Goal: Navigation & Orientation: Find specific page/section

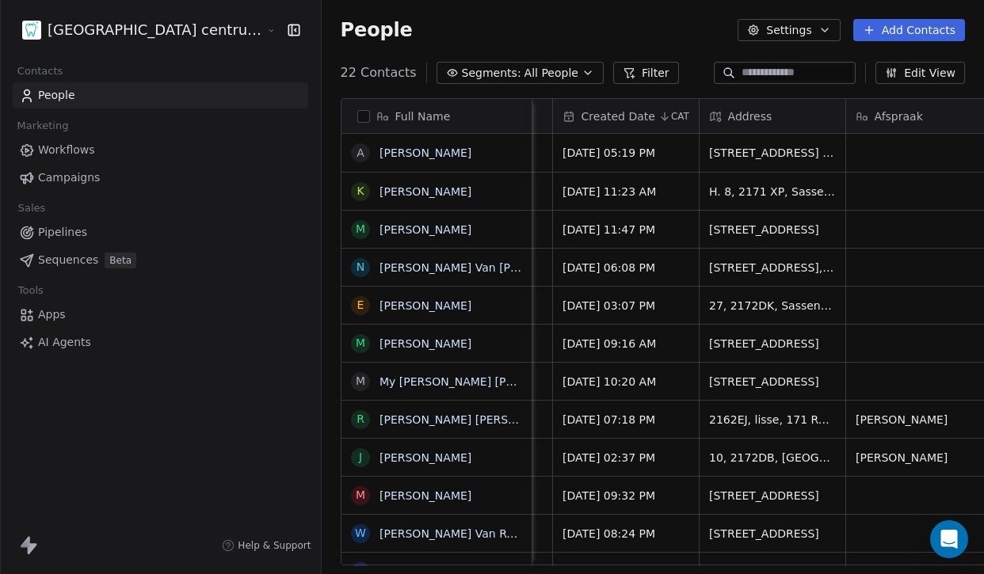
scroll to position [0, 711]
click at [137, 34] on html "Tandheelkundig centrum Sassembourg Contacts People Marketing Workflows Campaign…" at bounding box center [492, 287] width 984 height 574
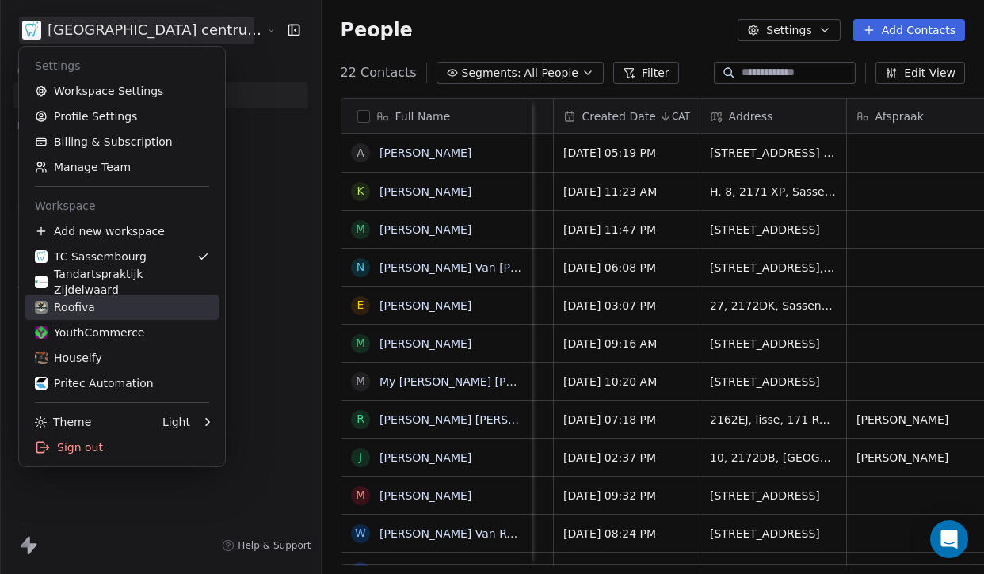
click at [107, 310] on div "Roofiva" at bounding box center [122, 307] width 174 height 16
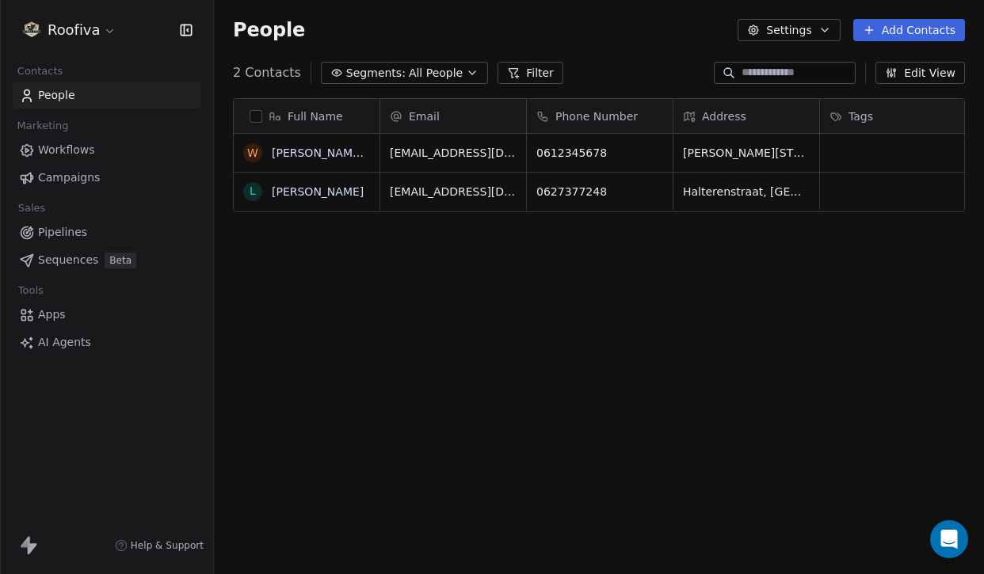
scroll to position [505, 770]
click at [108, 149] on link "Workflows" at bounding box center [107, 150] width 188 height 26
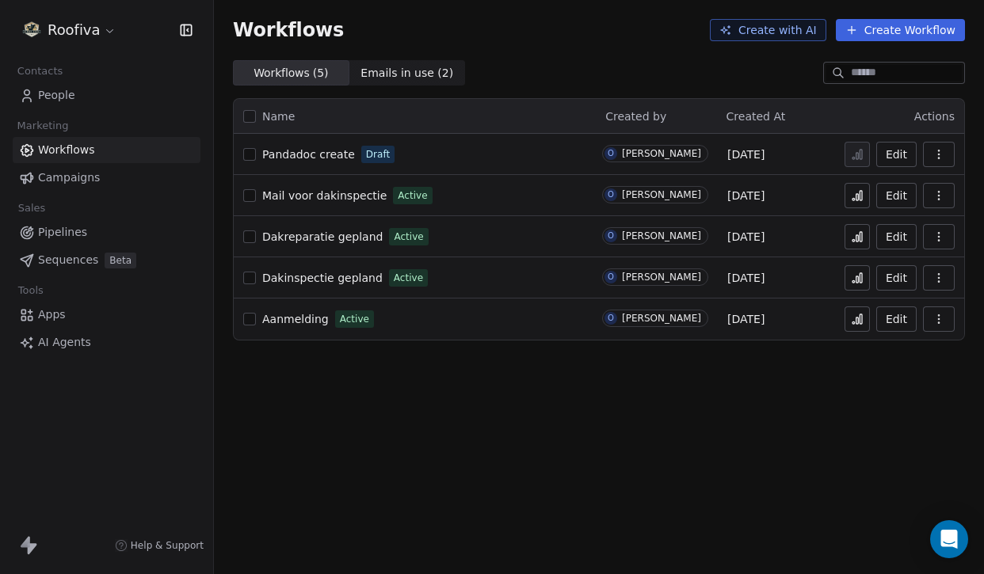
click at [89, 220] on link "Pipelines" at bounding box center [107, 232] width 188 height 26
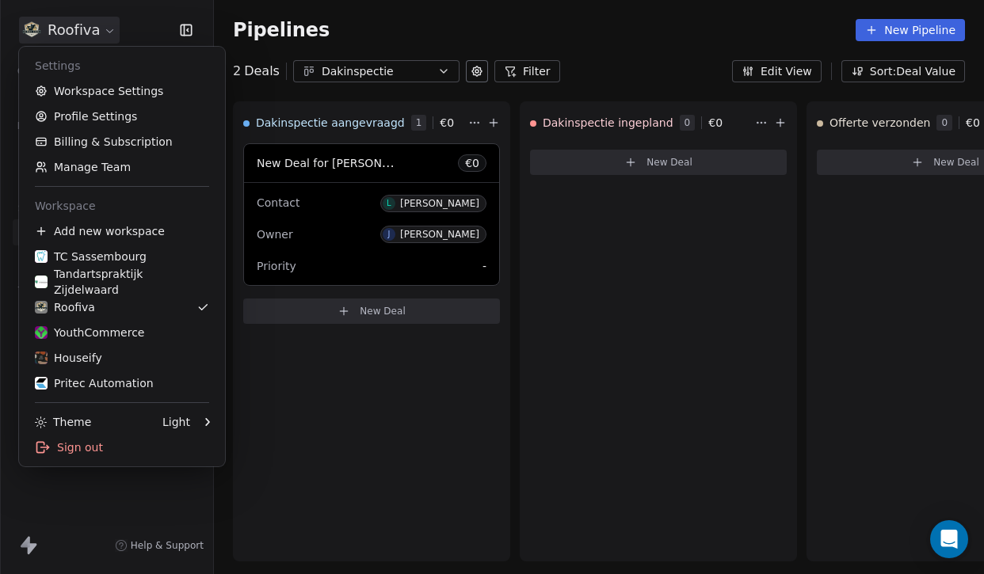
click at [82, 35] on html "Roofiva Contacts People Marketing Workflows Campaigns Sales Pipelines Sequences…" at bounding box center [492, 287] width 984 height 574
click at [336, 347] on html "Roofiva Contacts People Marketing Workflows Campaigns Sales Pipelines Sequences…" at bounding box center [492, 287] width 984 height 574
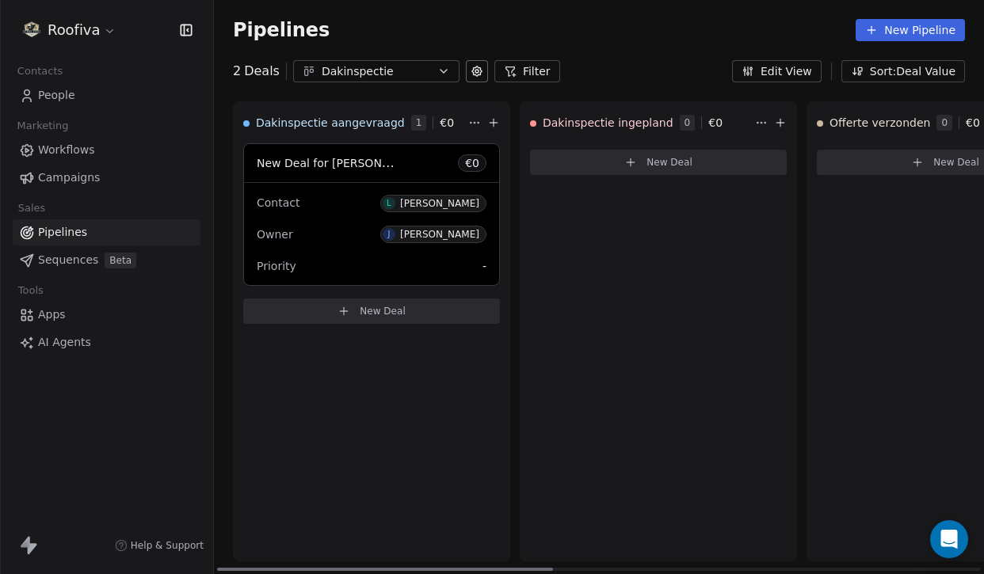
click at [400, 244] on div "Owner [PERSON_NAME]" at bounding box center [372, 234] width 230 height 25
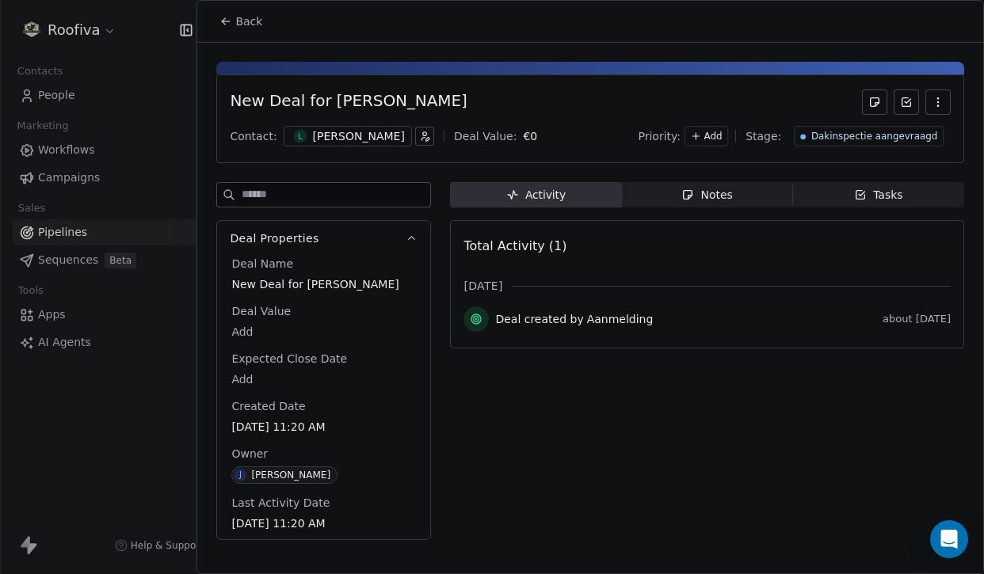
click at [927, 103] on button "button" at bounding box center [937, 102] width 25 height 25
click at [696, 73] on div at bounding box center [590, 68] width 748 height 13
click at [509, 137] on body "Roofiva Contacts People Marketing Workflows Campaigns Sales Pipelines Sequences…" at bounding box center [492, 287] width 984 height 574
click at [488, 97] on html "Roofiva Contacts People Marketing Workflows Campaigns Sales Pipelines Sequences…" at bounding box center [492, 287] width 984 height 574
click at [229, 12] on button "Back" at bounding box center [241, 21] width 62 height 29
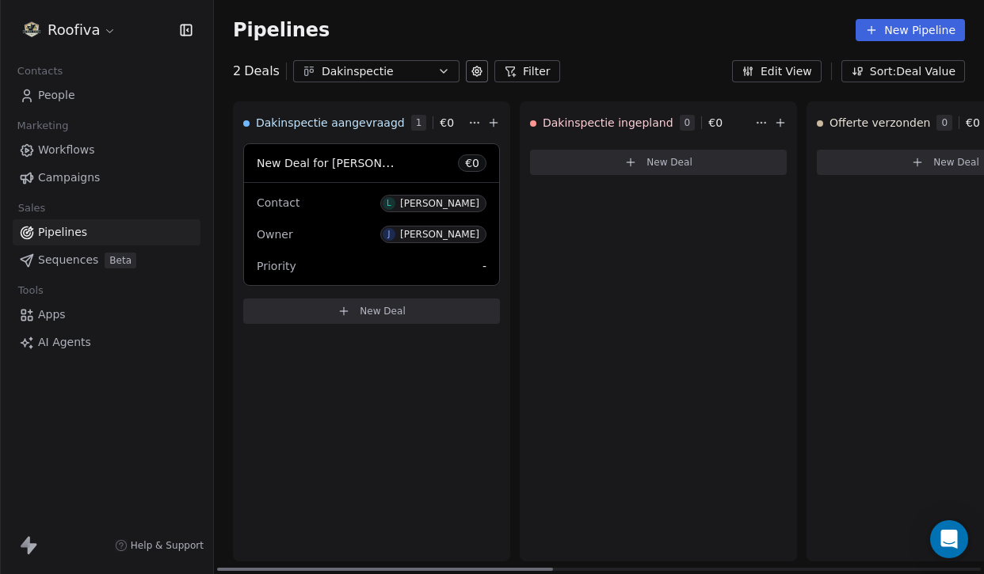
scroll to position [0, 9]
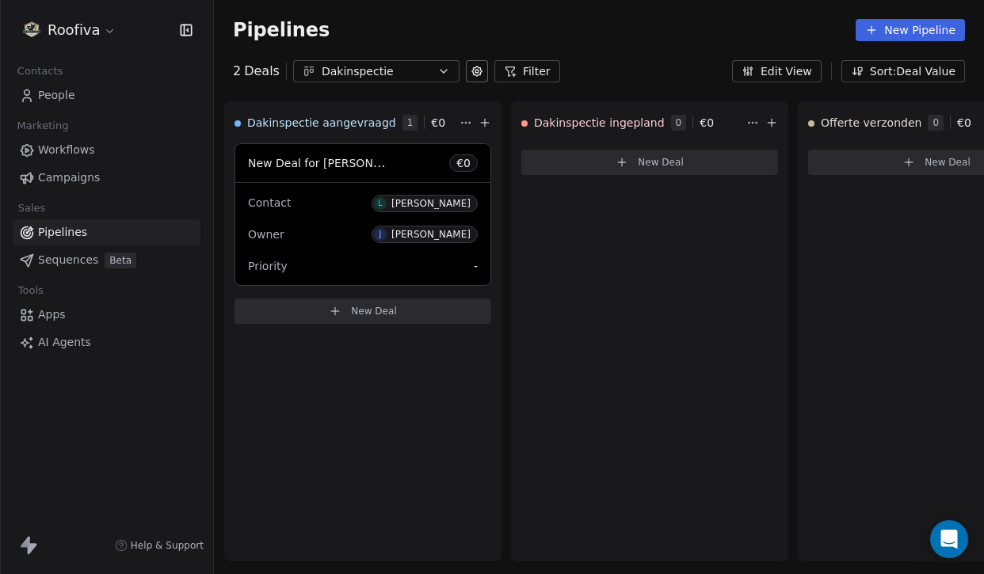
click at [71, 87] on span "People" at bounding box center [56, 95] width 37 height 17
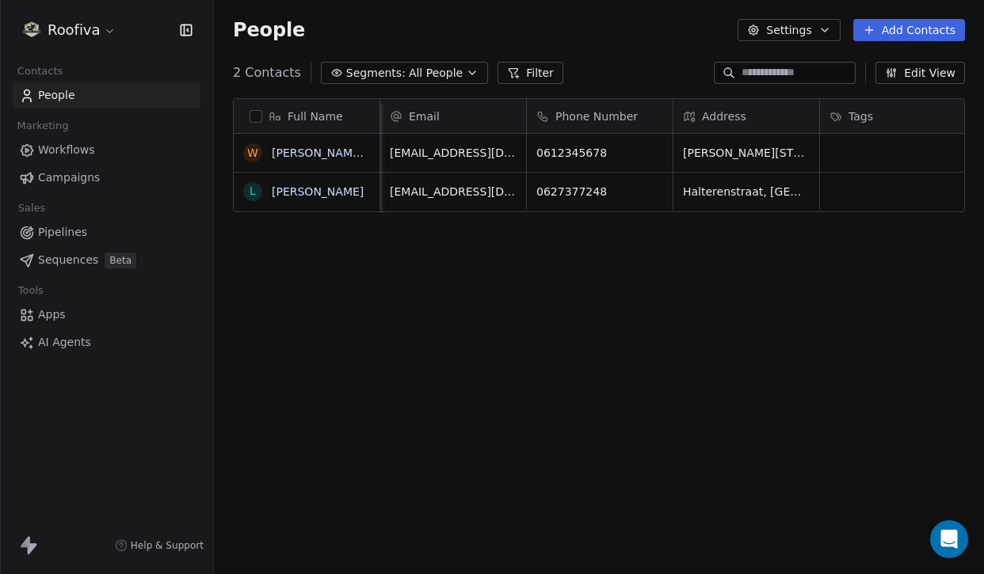
scroll to position [0, 5]
click at [74, 231] on span "Pipelines" at bounding box center [62, 232] width 49 height 17
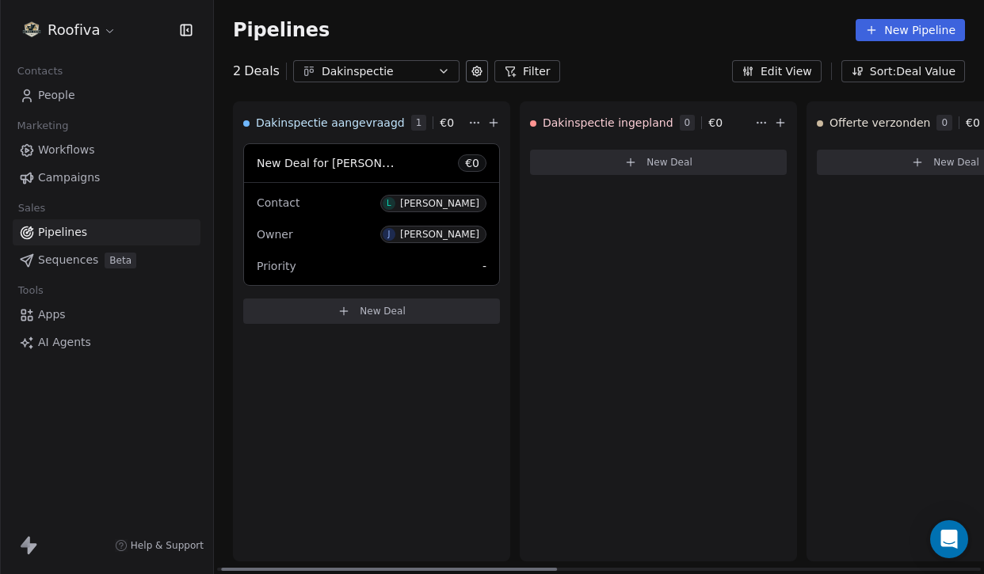
scroll to position [0, 43]
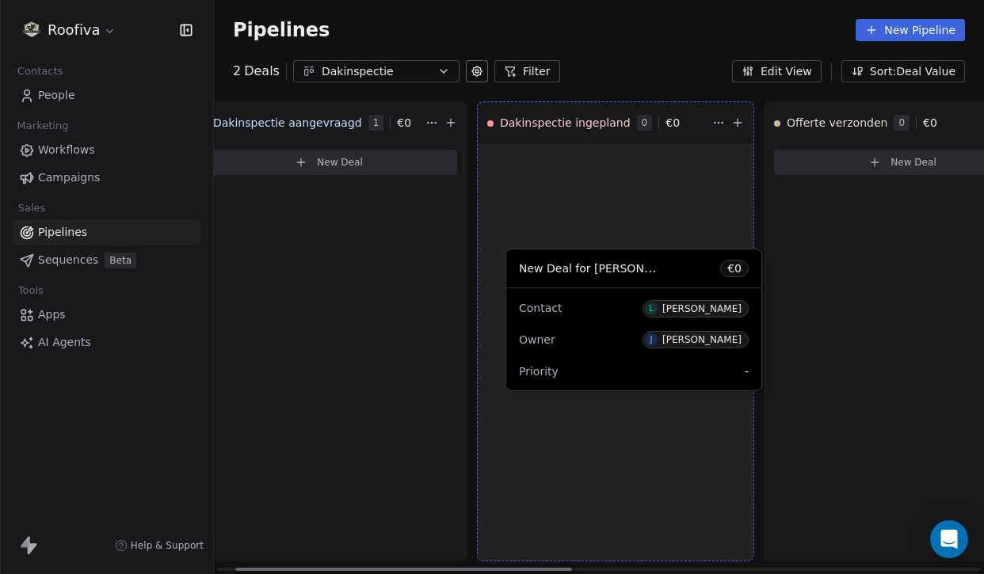
drag, startPoint x: 350, startPoint y: 240, endPoint x: 650, endPoint y: 308, distance: 307.9
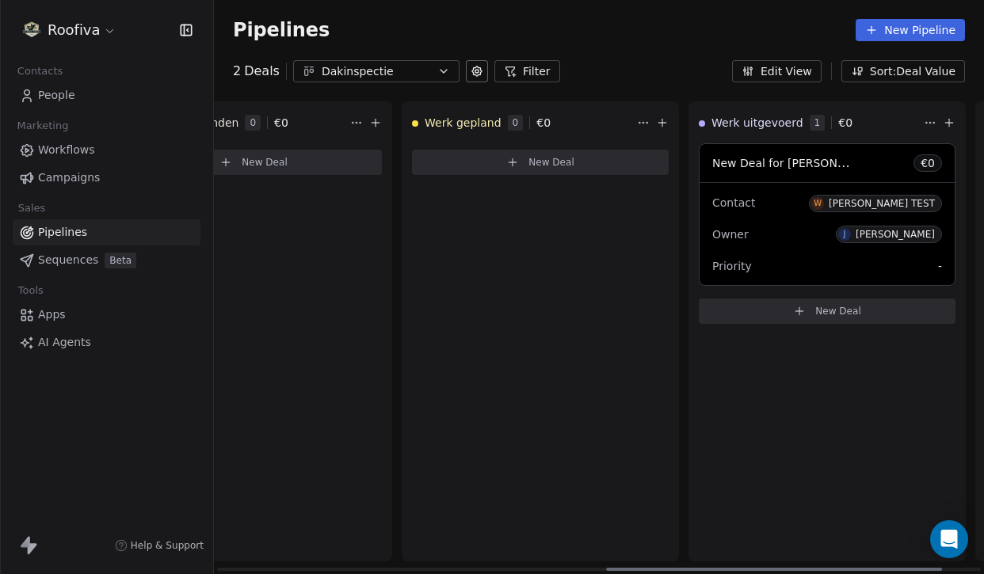
scroll to position [0, 959]
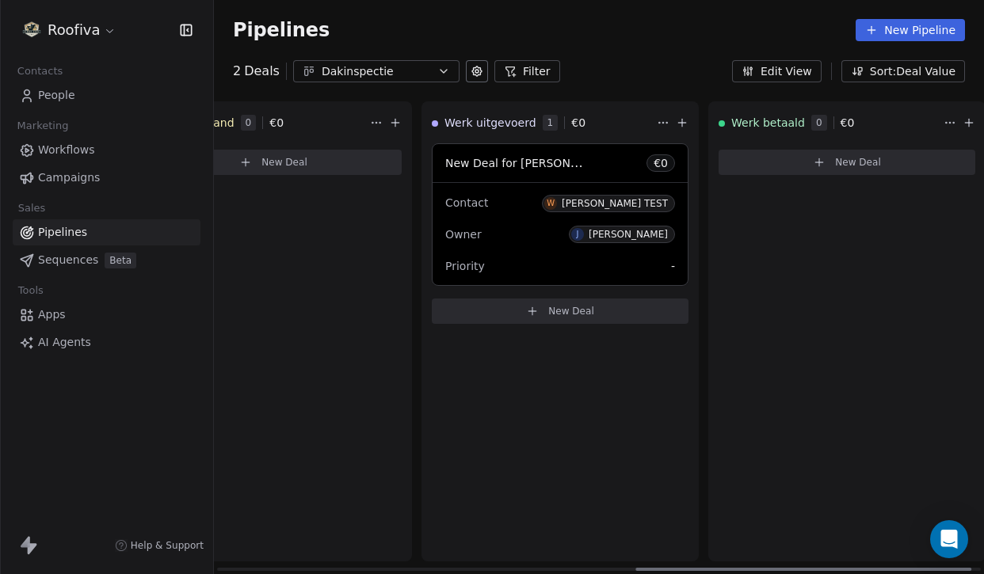
click at [507, 200] on div "Contact W [PERSON_NAME] TEST" at bounding box center [560, 202] width 230 height 26
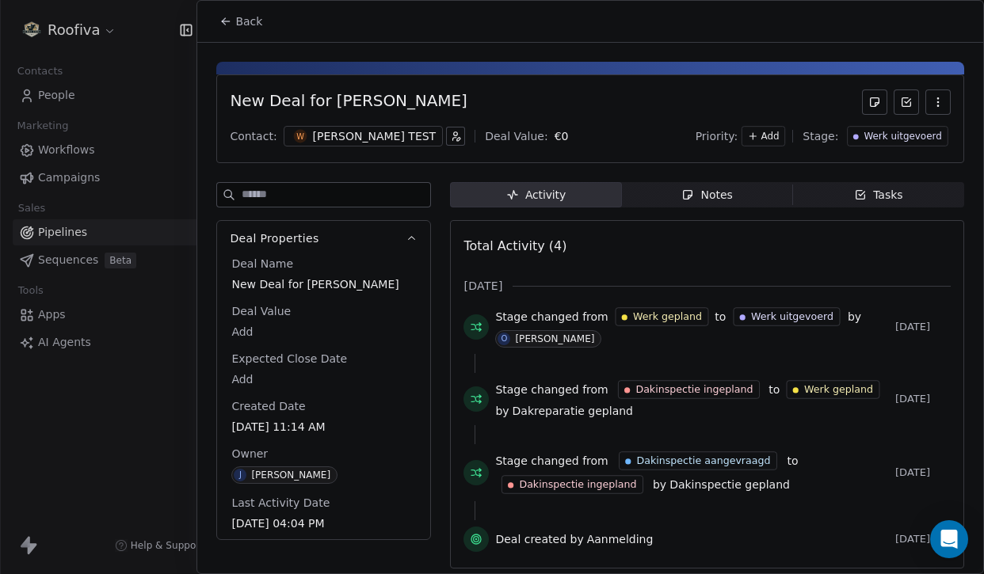
click at [735, 190] on span "Notes Notes" at bounding box center [707, 194] width 171 height 25
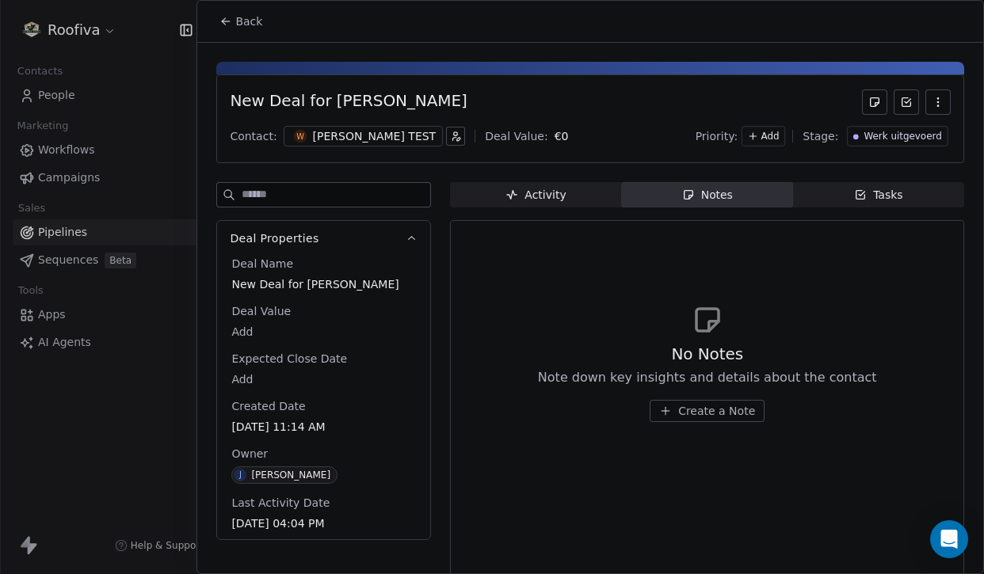
click at [901, 178] on div "New Deal for [PERSON_NAME] TEST Contact: W [PERSON_NAME] TEST Deal Value: € 0 P…" at bounding box center [590, 319] width 786 height 552
click at [895, 188] on div "Tasks" at bounding box center [878, 195] width 49 height 17
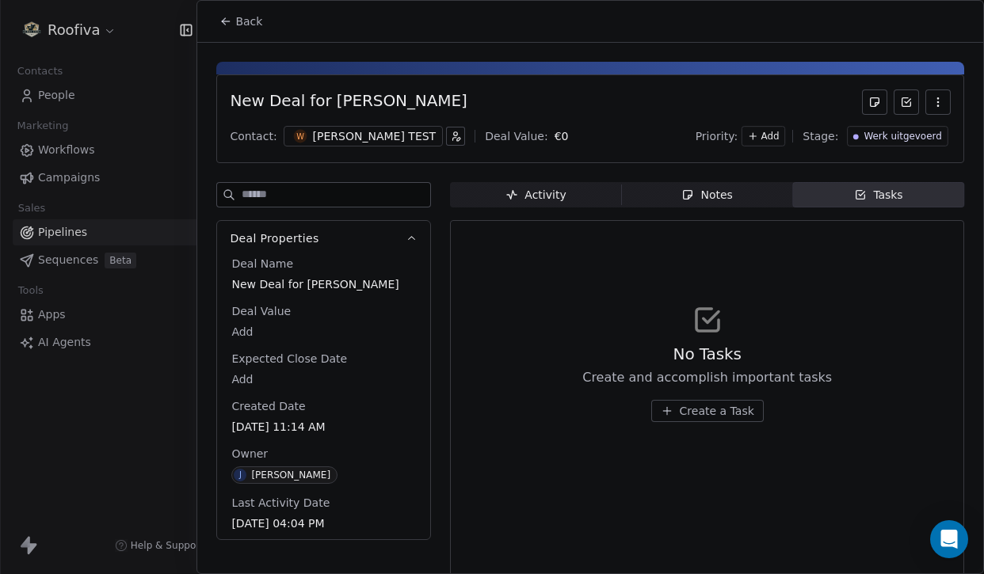
click at [496, 133] on body "Roofiva Contacts People Marketing Workflows Campaigns Sales Pipelines Sequences…" at bounding box center [492, 287] width 984 height 574
type input "*****"
click at [231, 23] on icon at bounding box center [225, 21] width 13 height 13
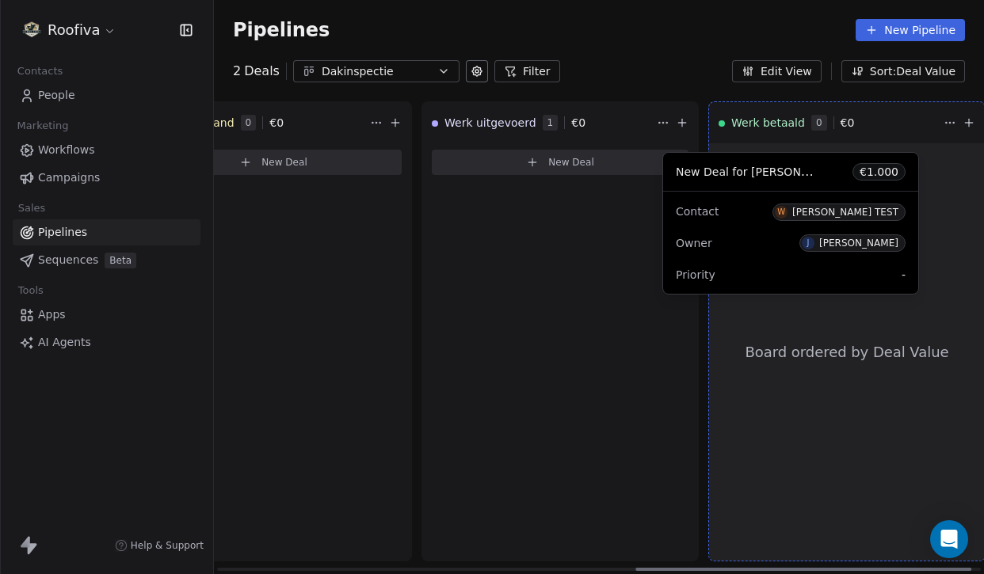
drag, startPoint x: 534, startPoint y: 213, endPoint x: 765, endPoint y: 223, distance: 230.7
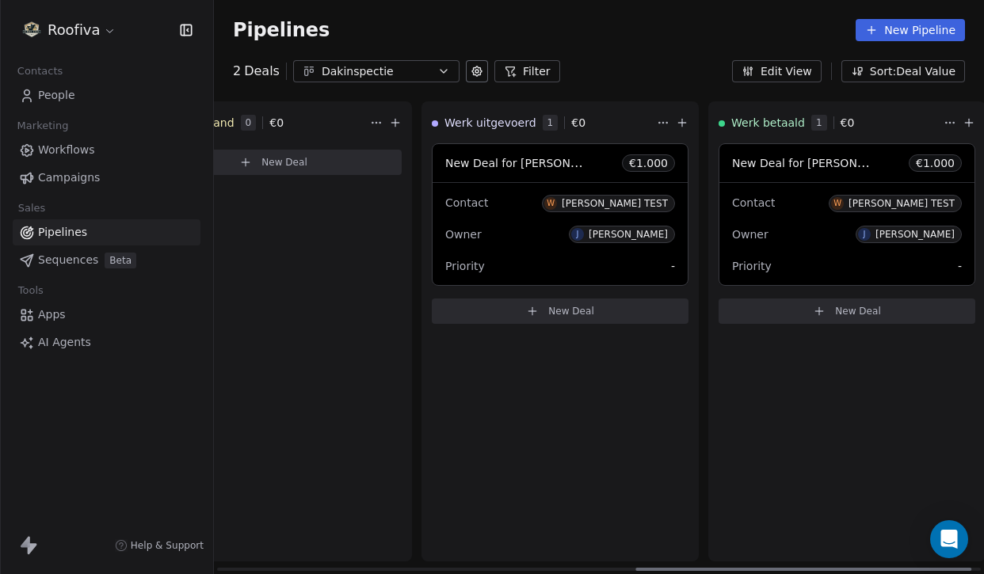
scroll to position [0, 979]
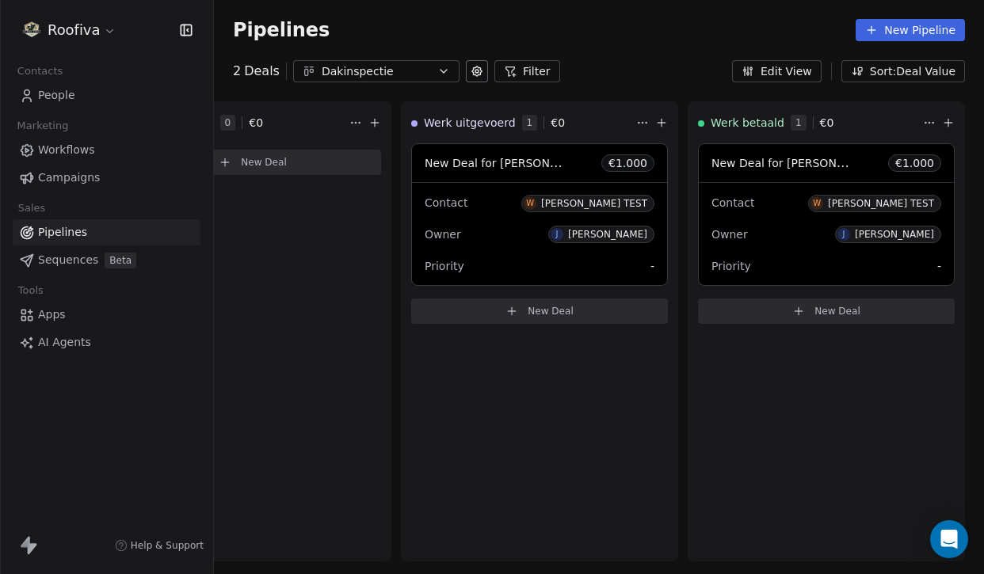
click at [81, 185] on span "Campaigns" at bounding box center [69, 178] width 62 height 17
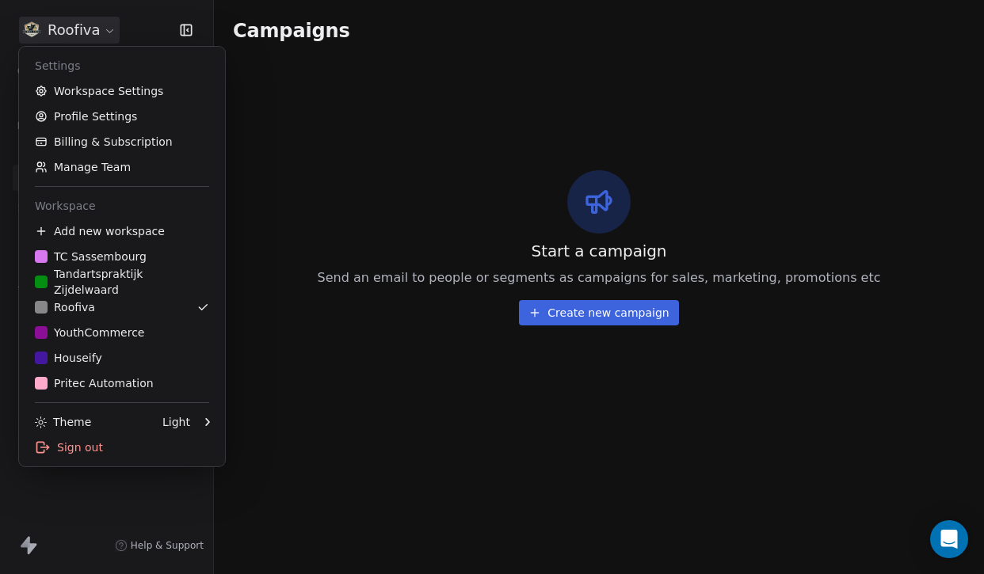
click at [95, 36] on html "Roofiva Contacts People Marketing Workflows Campaigns Sales Pipelines Sequences…" at bounding box center [492, 287] width 984 height 574
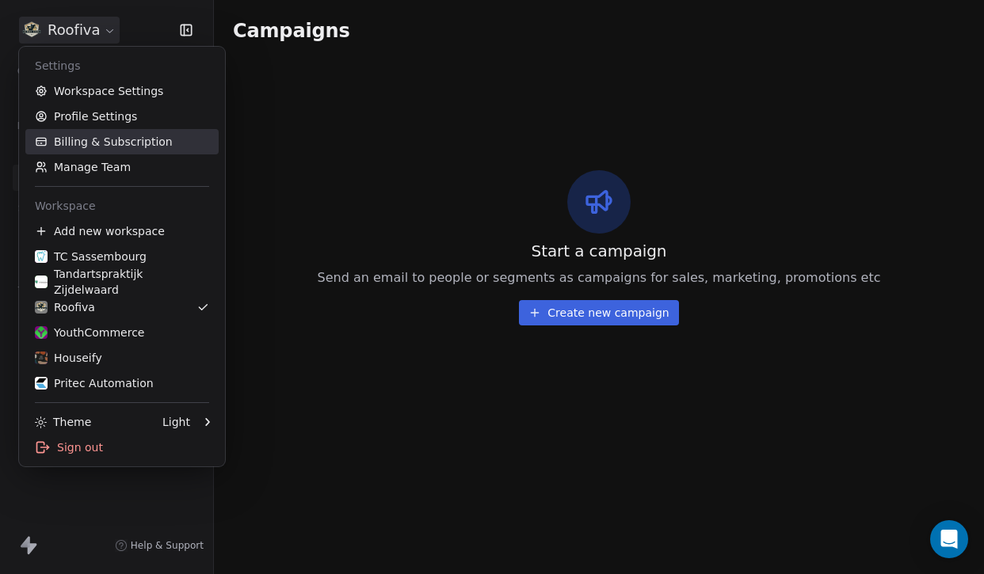
click at [109, 143] on link "Billing & Subscription" at bounding box center [121, 141] width 193 height 25
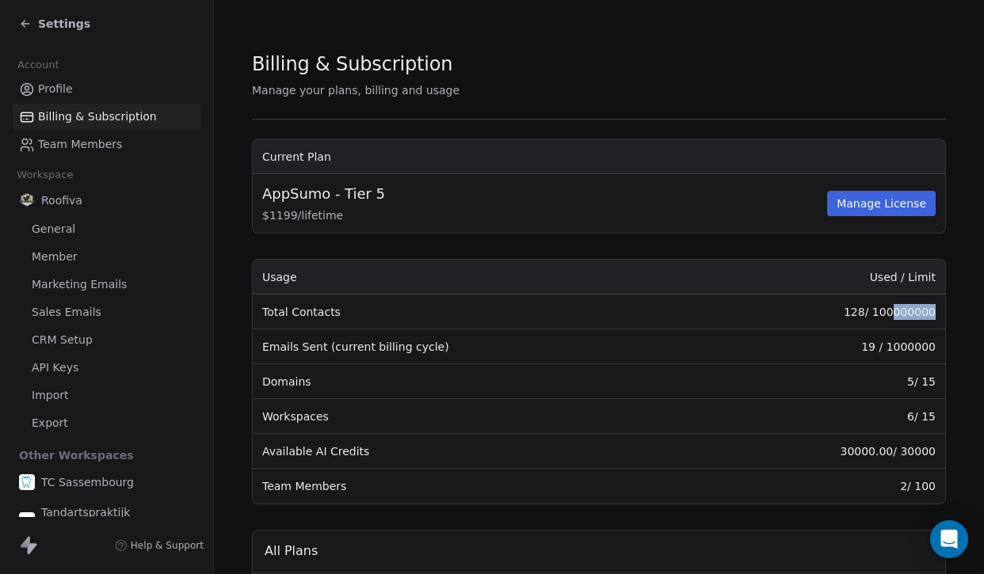
drag, startPoint x: 936, startPoint y: 314, endPoint x: 896, endPoint y: 318, distance: 40.7
click at [896, 318] on td "128 / 100000000" at bounding box center [821, 312] width 248 height 35
drag, startPoint x: 937, startPoint y: 347, endPoint x: 893, endPoint y: 354, distance: 44.9
click at [891, 354] on td "19 / 1000000" at bounding box center [821, 347] width 248 height 35
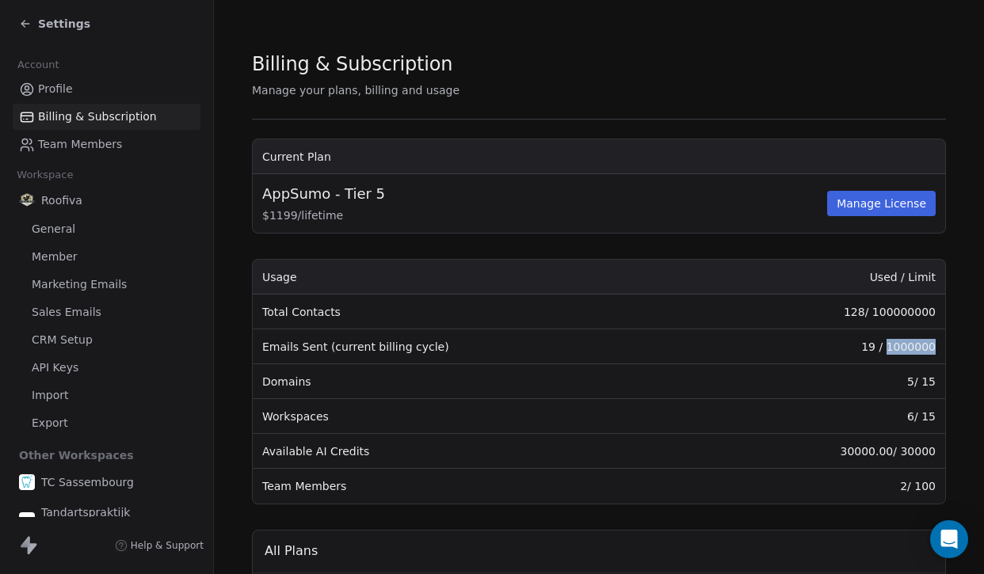
click at [893, 354] on td "19 / 1000000" at bounding box center [821, 347] width 248 height 35
click at [887, 355] on td "19 / 1000000" at bounding box center [821, 347] width 248 height 35
click at [903, 353] on td "19 / 1000000" at bounding box center [821, 347] width 248 height 35
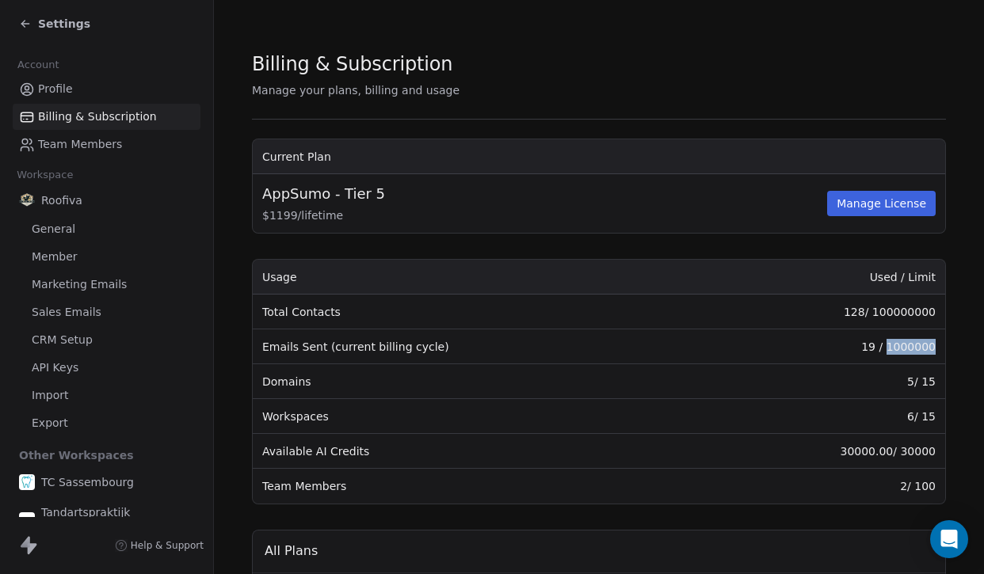
click at [903, 353] on td "19 / 1000000" at bounding box center [821, 347] width 248 height 35
click at [880, 357] on td "19 / 1000000" at bounding box center [821, 347] width 248 height 35
drag, startPoint x: 887, startPoint y: 349, endPoint x: 921, endPoint y: 349, distance: 34.9
click at [921, 349] on td "19 / 1000000" at bounding box center [821, 347] width 248 height 35
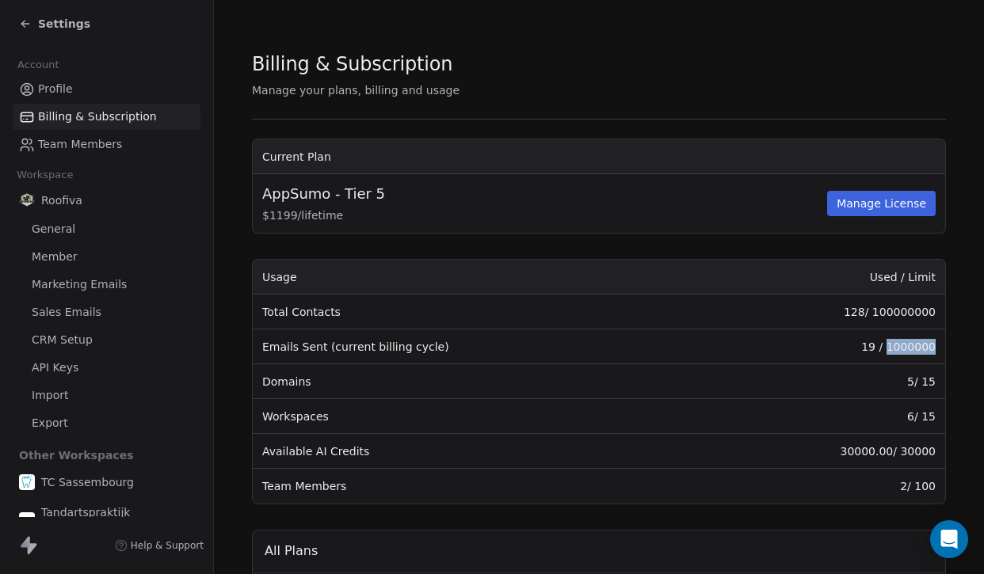
drag, startPoint x: 940, startPoint y: 349, endPoint x: 891, endPoint y: 353, distance: 49.2
click at [890, 353] on td "19 / 1000000" at bounding box center [821, 347] width 248 height 35
click at [891, 353] on td "19 / 1000000" at bounding box center [821, 347] width 248 height 35
click at [59, 13] on div "Settings" at bounding box center [109, 24] width 181 height 22
click at [21, 25] on icon at bounding box center [25, 23] width 13 height 13
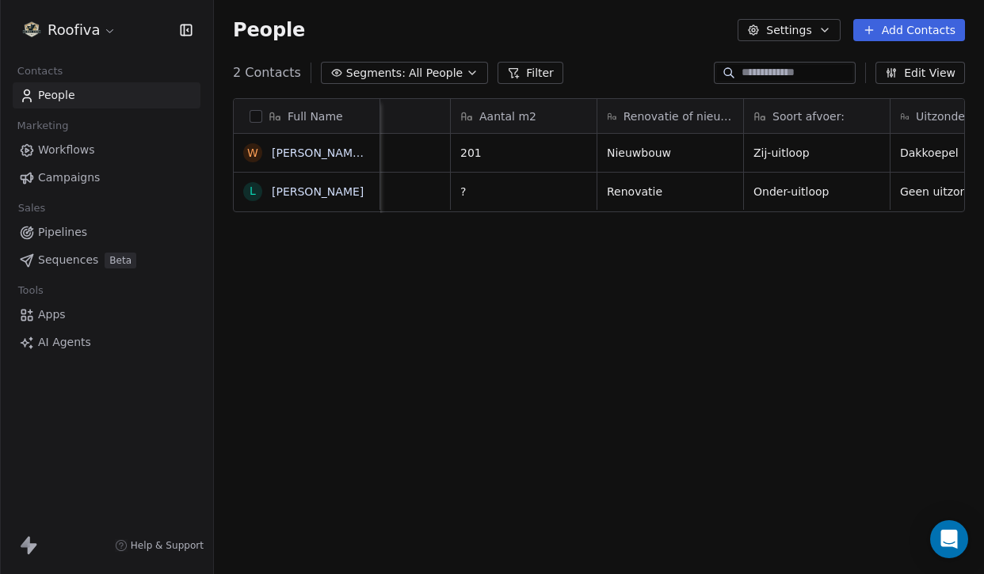
scroll to position [0, 518]
click at [132, 147] on link "Workflows" at bounding box center [107, 150] width 188 height 26
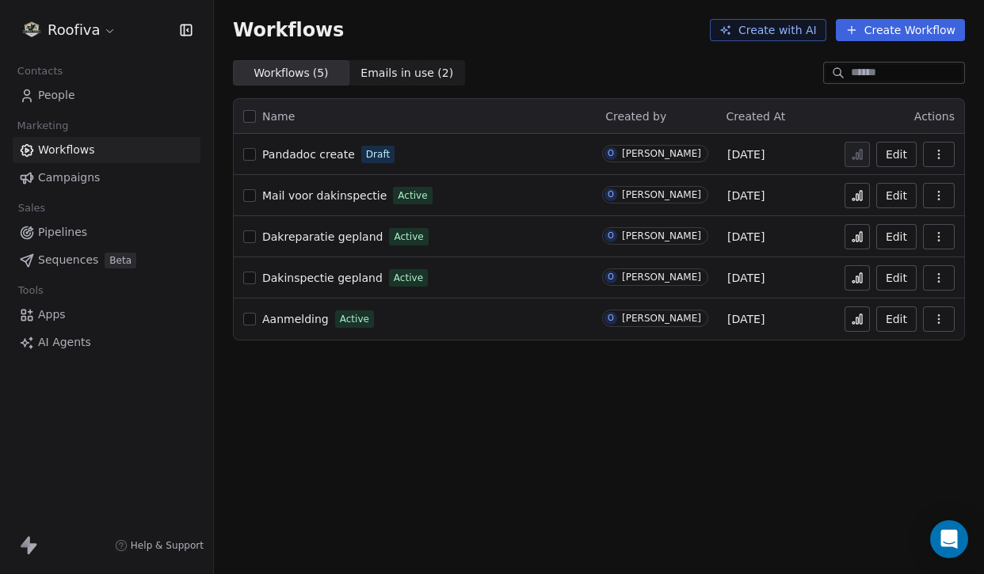
click at [107, 225] on link "Pipelines" at bounding box center [107, 232] width 188 height 26
